Goal: Information Seeking & Learning: Learn about a topic

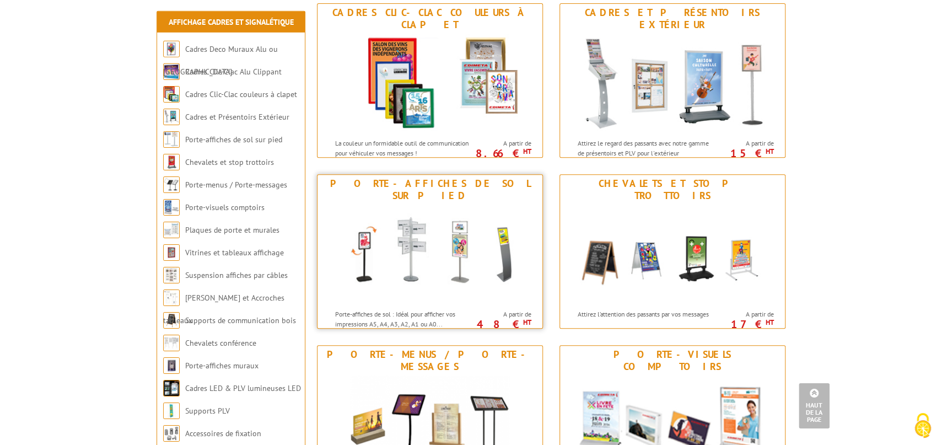
scroll to position [425, 0]
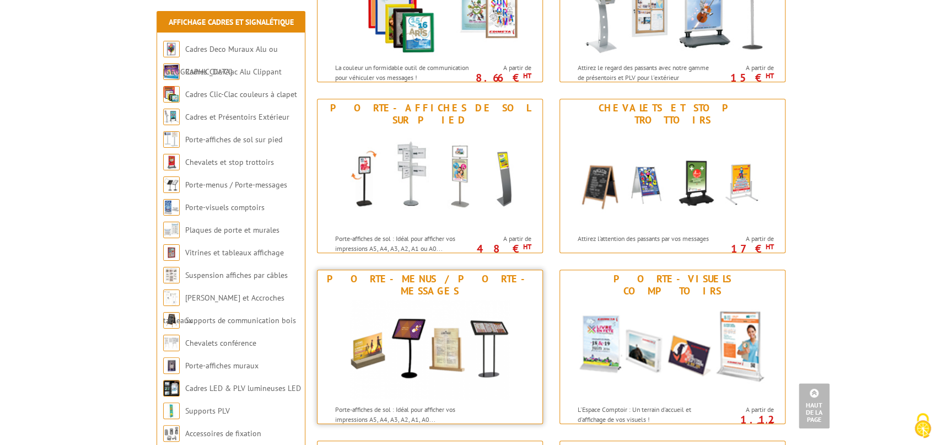
click at [434, 342] on img at bounding box center [429, 349] width 159 height 99
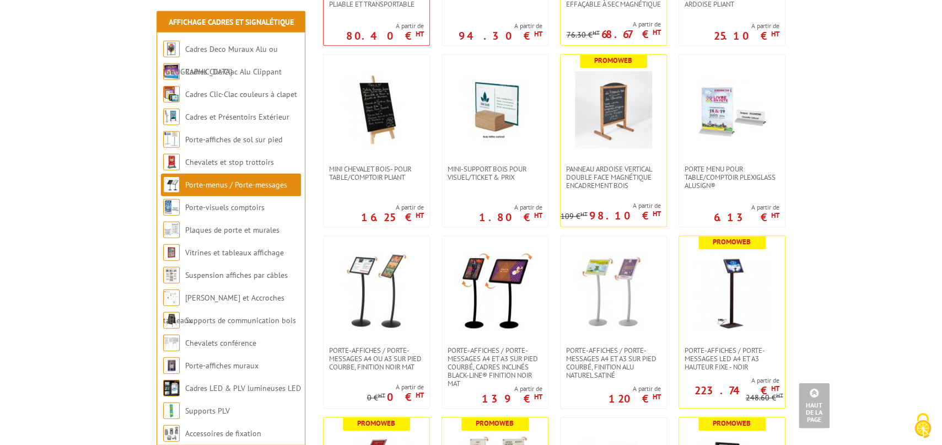
scroll to position [546, 0]
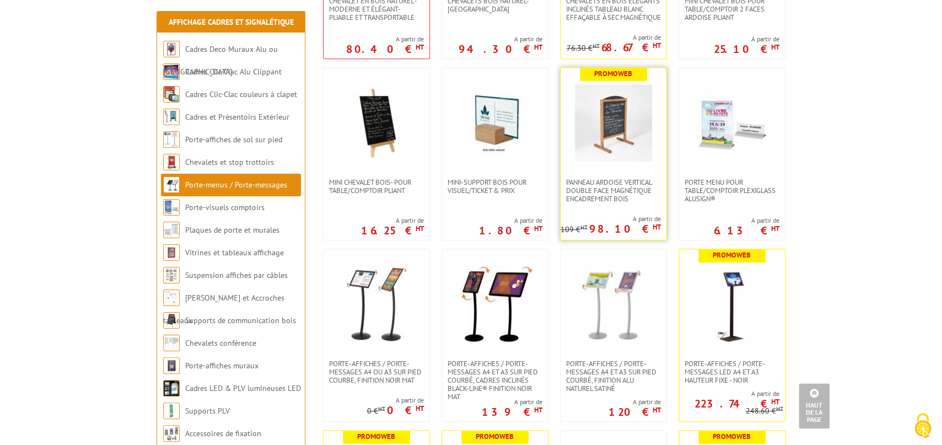
click at [615, 122] on img at bounding box center [613, 122] width 77 height 77
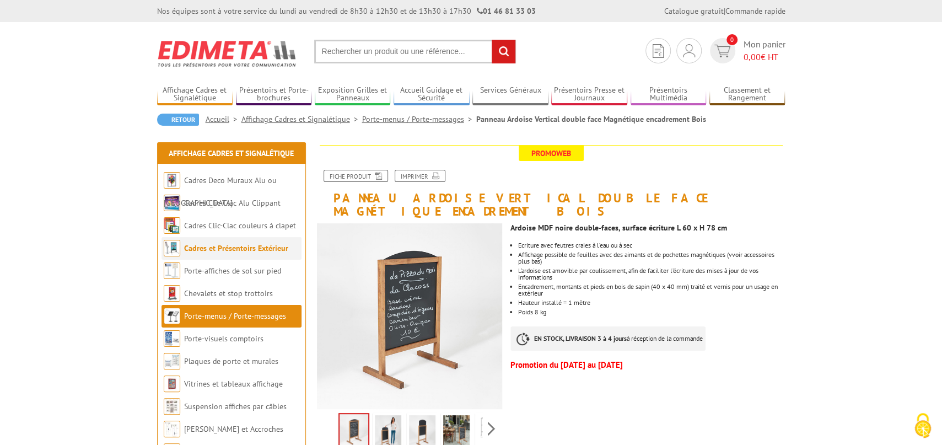
click at [227, 246] on link "Cadres et Présentoirs Extérieur" at bounding box center [236, 248] width 104 height 10
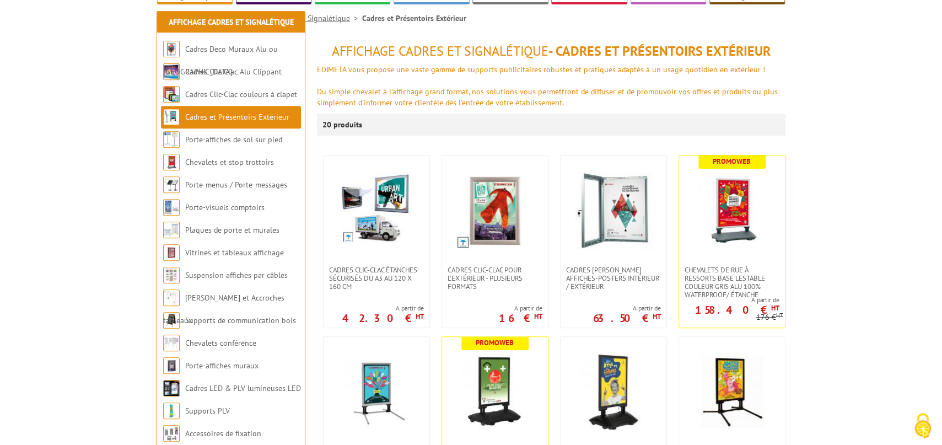
scroll to position [182, 0]
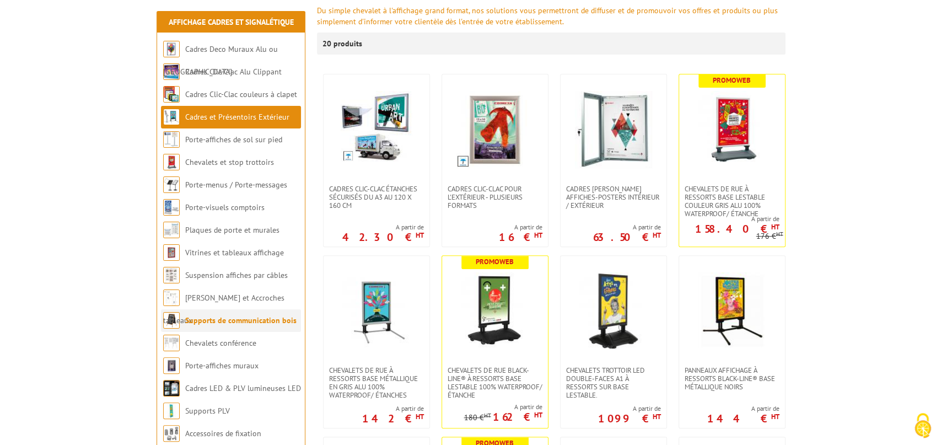
click at [237, 318] on link "Supports de communication bois" at bounding box center [240, 320] width 111 height 10
